Goal: Task Accomplishment & Management: Use online tool/utility

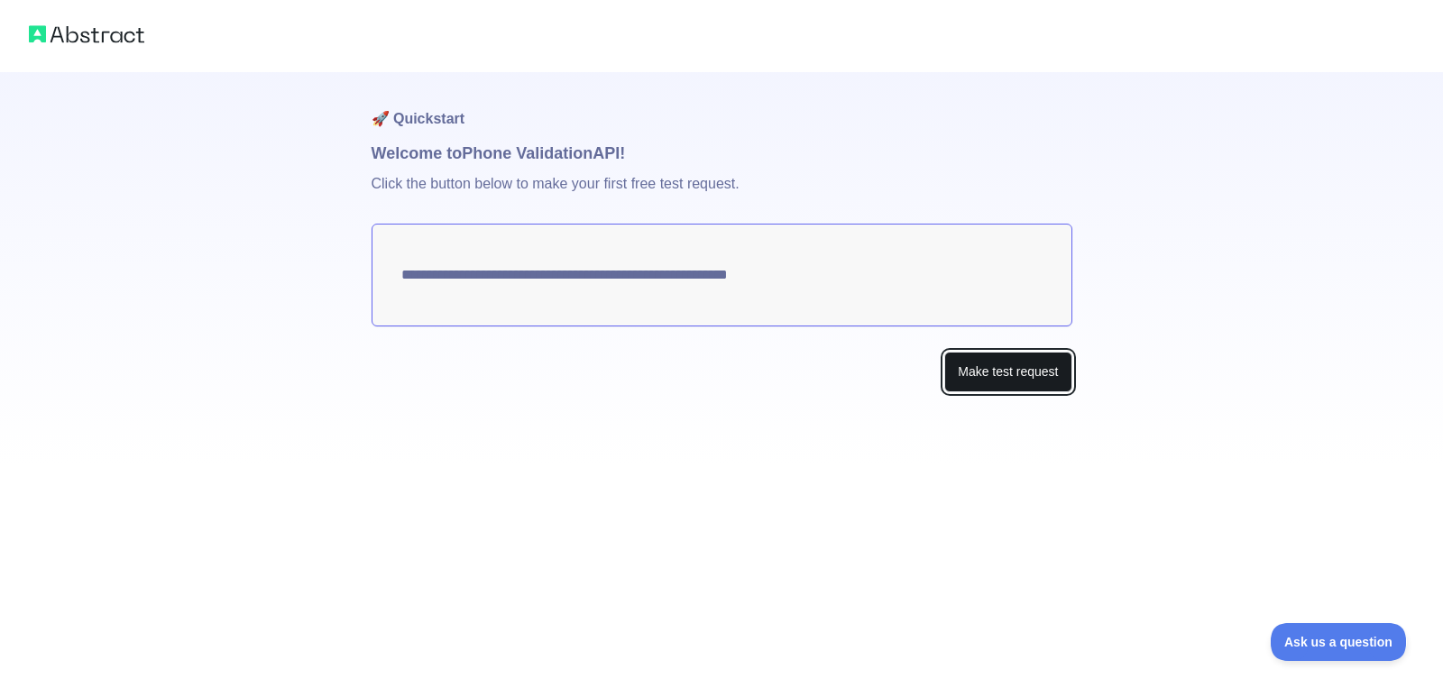
click at [991, 379] on button "Make test request" at bounding box center [1007, 372] width 127 height 41
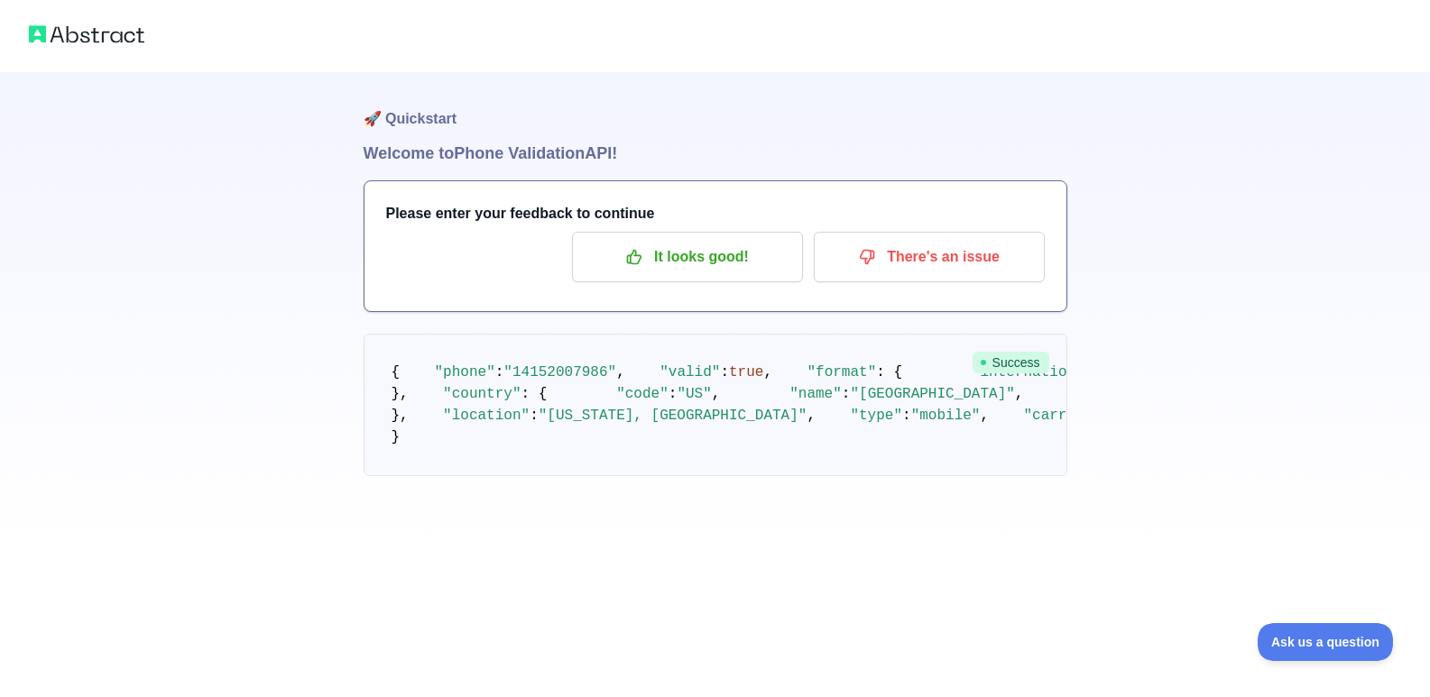
scroll to position [111, 0]
click at [665, 242] on p "It looks good!" at bounding box center [687, 257] width 204 height 31
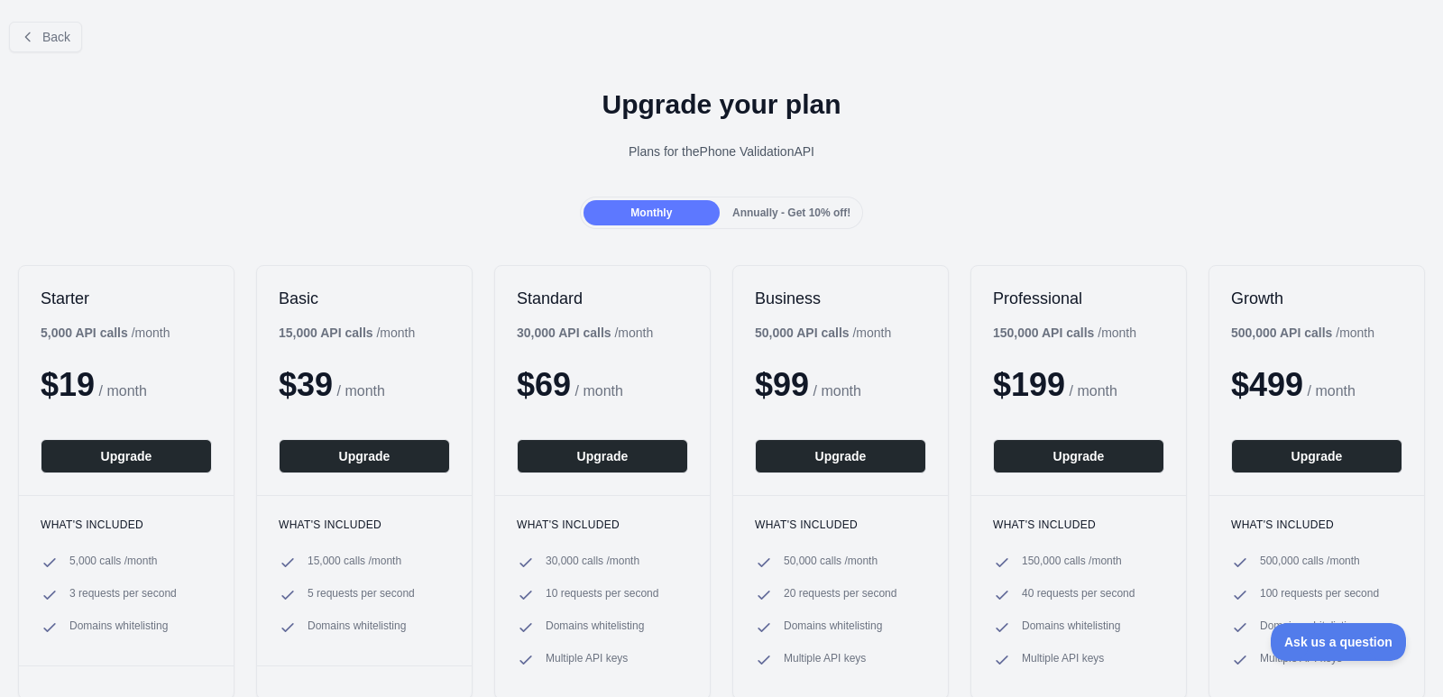
click at [761, 199] on div "Monthly Annually - Get 10% off!" at bounding box center [722, 213] width 284 height 32
click at [60, 35] on span "Back" at bounding box center [56, 37] width 28 height 14
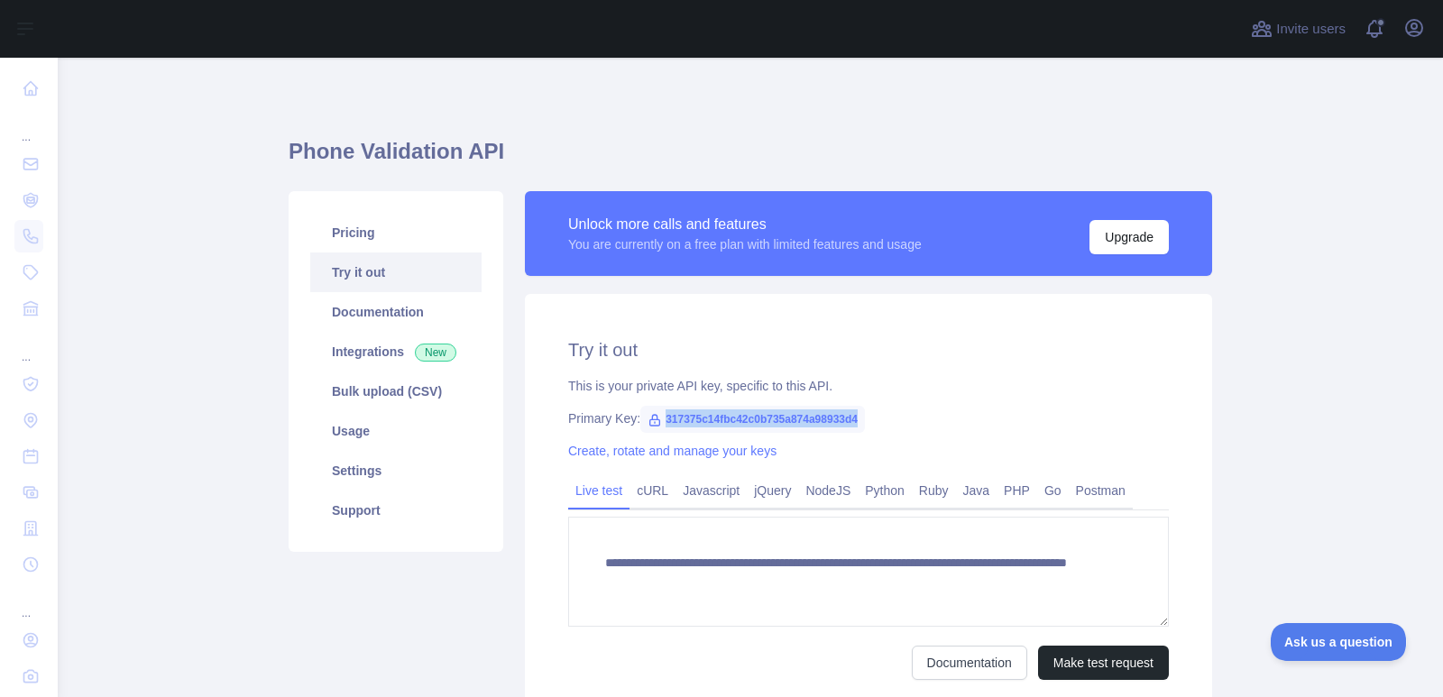
drag, startPoint x: 655, startPoint y: 420, endPoint x: 872, endPoint y: 417, distance: 217.4
click at [872, 417] on div "Primary Key: 317375c14fbc42c0b735a874a98933d4" at bounding box center [868, 419] width 601 height 18
copy span "317375c14fbc42c0b735a874a98933d4"
click at [875, 417] on div "Primary Key: 317375c14fbc42c0b735a874a98933d4" at bounding box center [868, 419] width 601 height 18
